Goal: Transaction & Acquisition: Purchase product/service

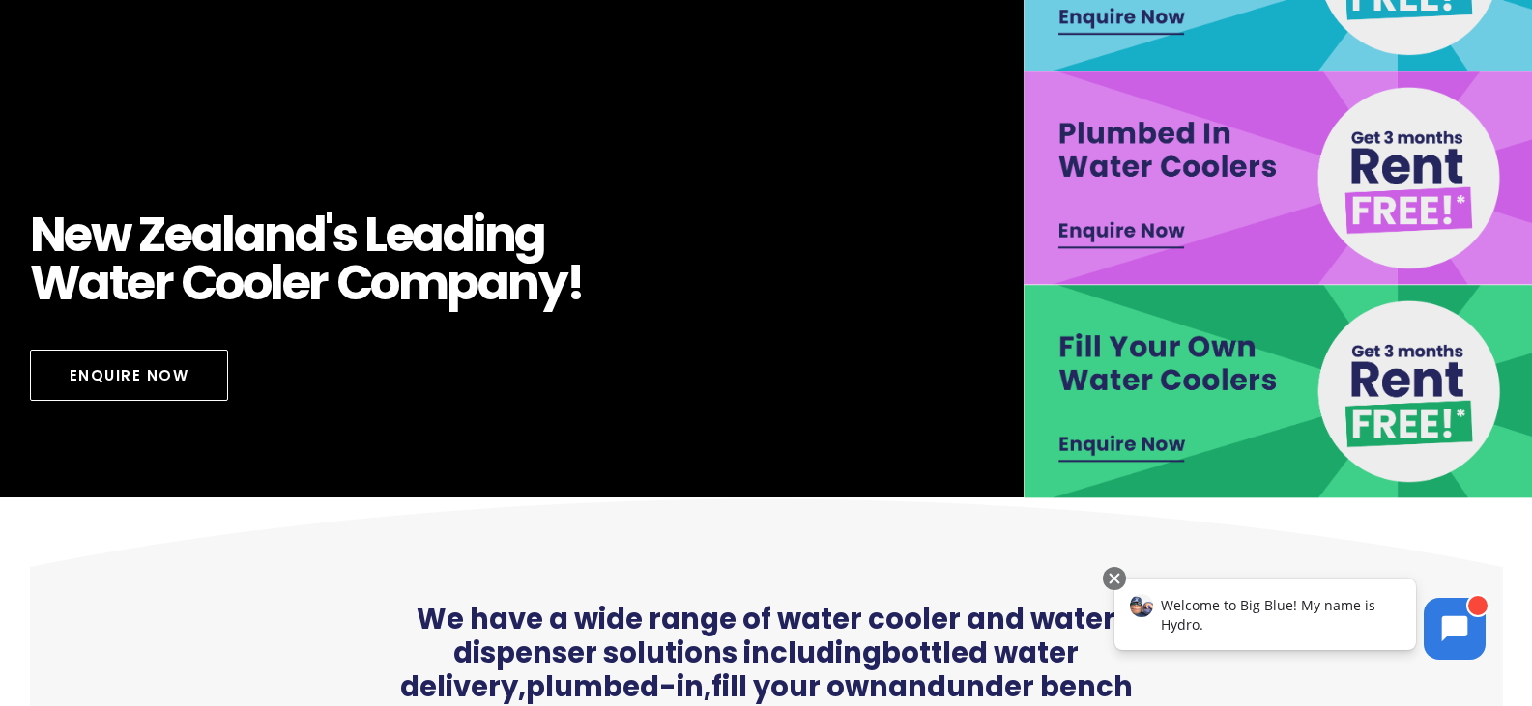
scroll to position [483, 0]
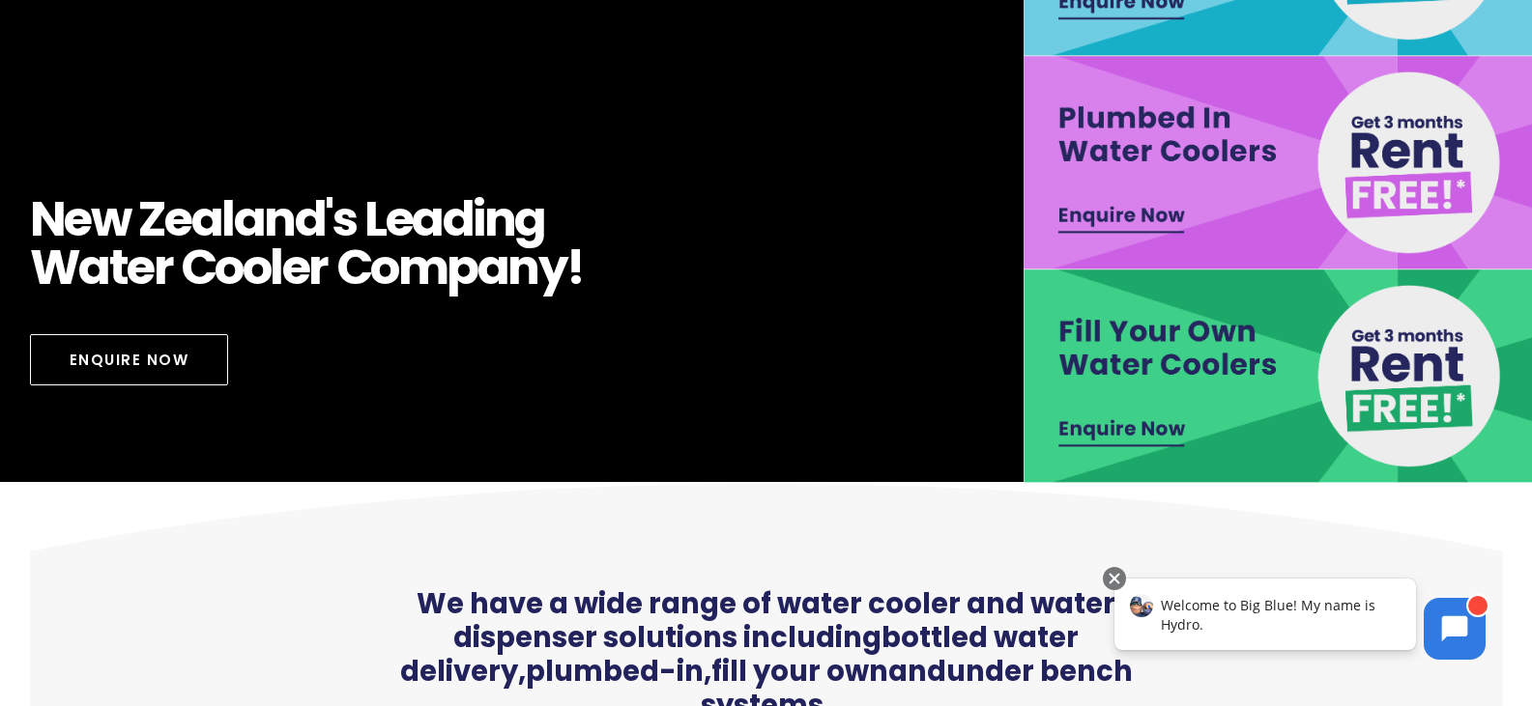
click at [1185, 378] on img at bounding box center [1280, 377] width 514 height 214
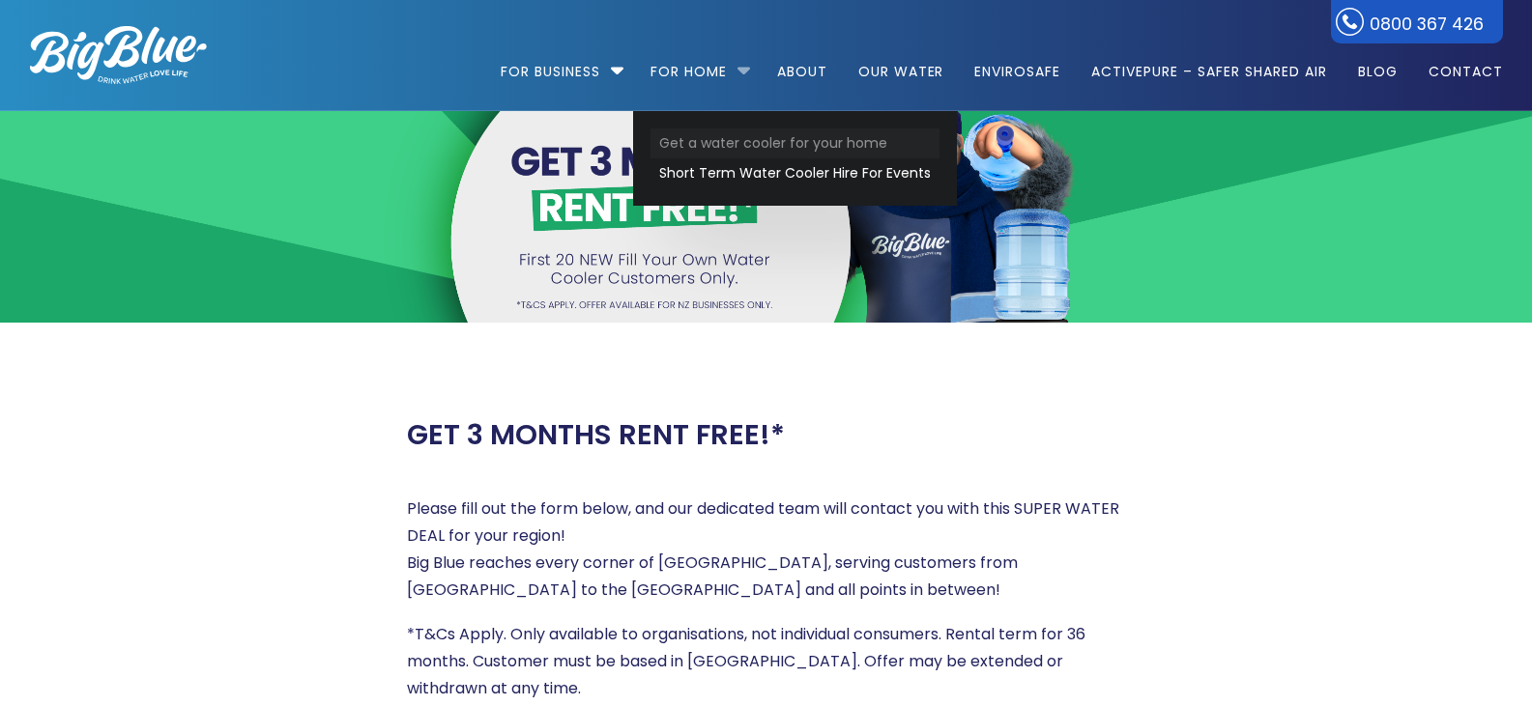
click at [739, 138] on link "Get a water cooler for your home" at bounding box center [794, 144] width 289 height 30
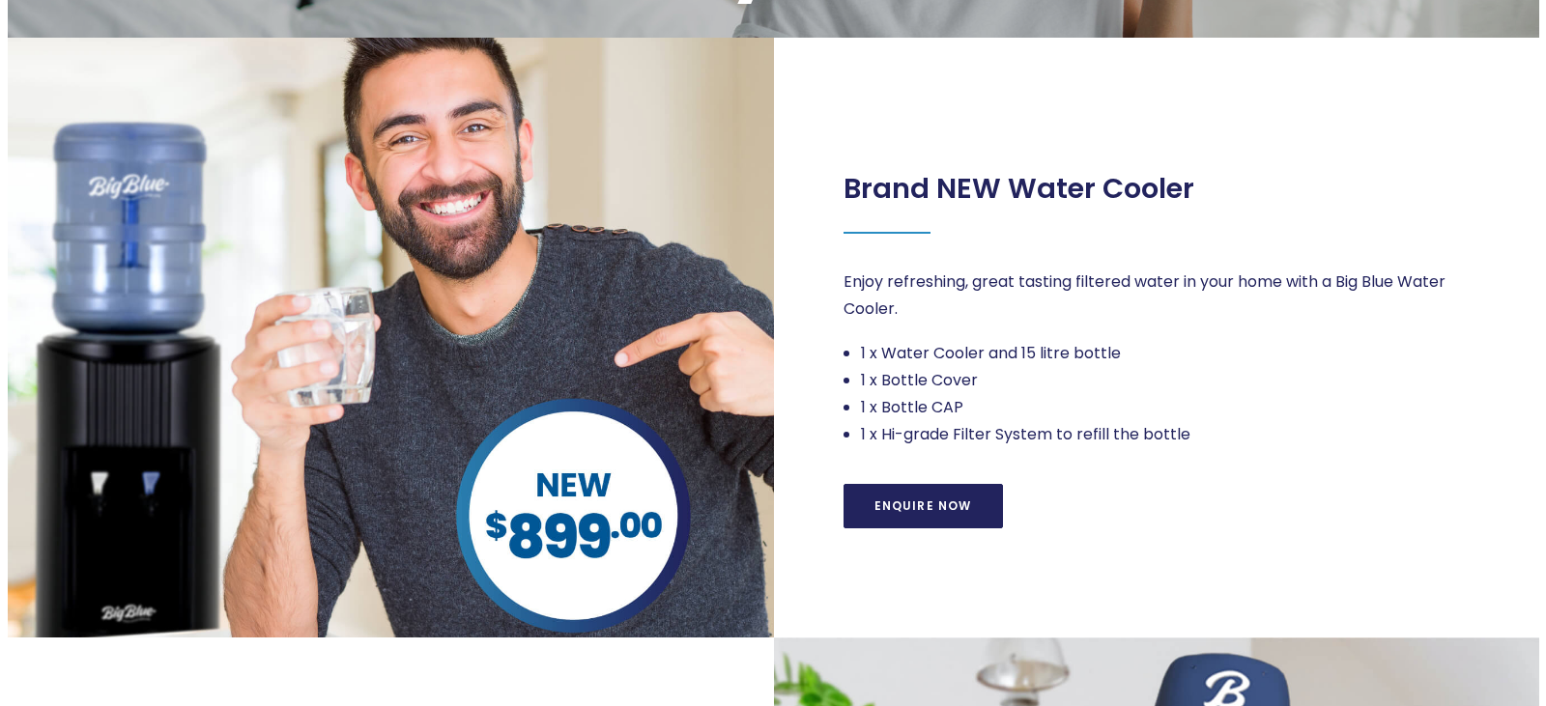
scroll to position [97, 0]
